Goal: Complete application form: Complete application form

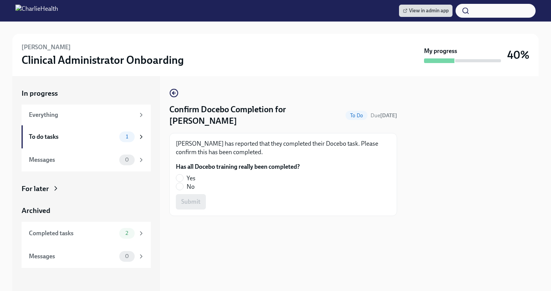
click at [184, 183] on label "No" at bounding box center [235, 187] width 118 height 8
click at [183, 183] on input "No" at bounding box center [179, 186] width 7 height 7
radio input "true"
click at [188, 194] on button "Submit" at bounding box center [191, 201] width 30 height 15
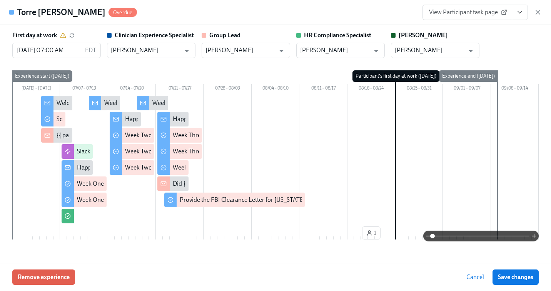
scroll to position [217, 0]
click at [540, 8] on div "View Participant task page" at bounding box center [482, 12] width 119 height 15
click at [538, 11] on icon "button" at bounding box center [538, 12] width 8 height 8
